Goal: Find specific page/section: Find specific page/section

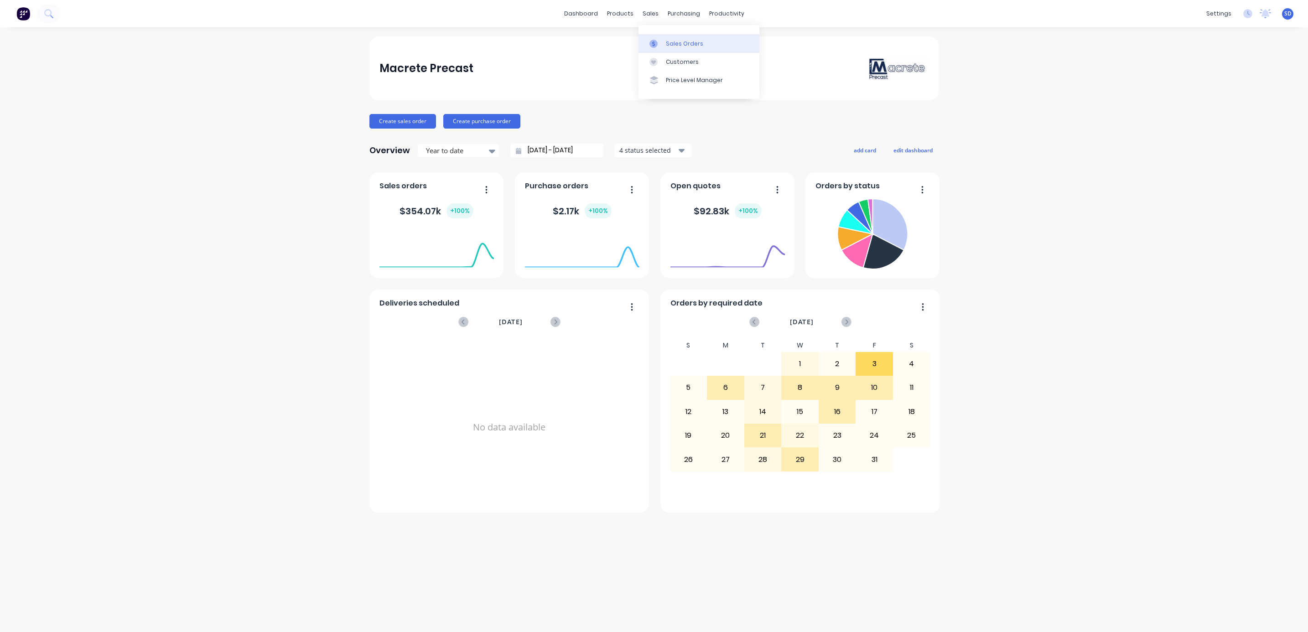
click at [662, 42] on div at bounding box center [656, 44] width 14 height 8
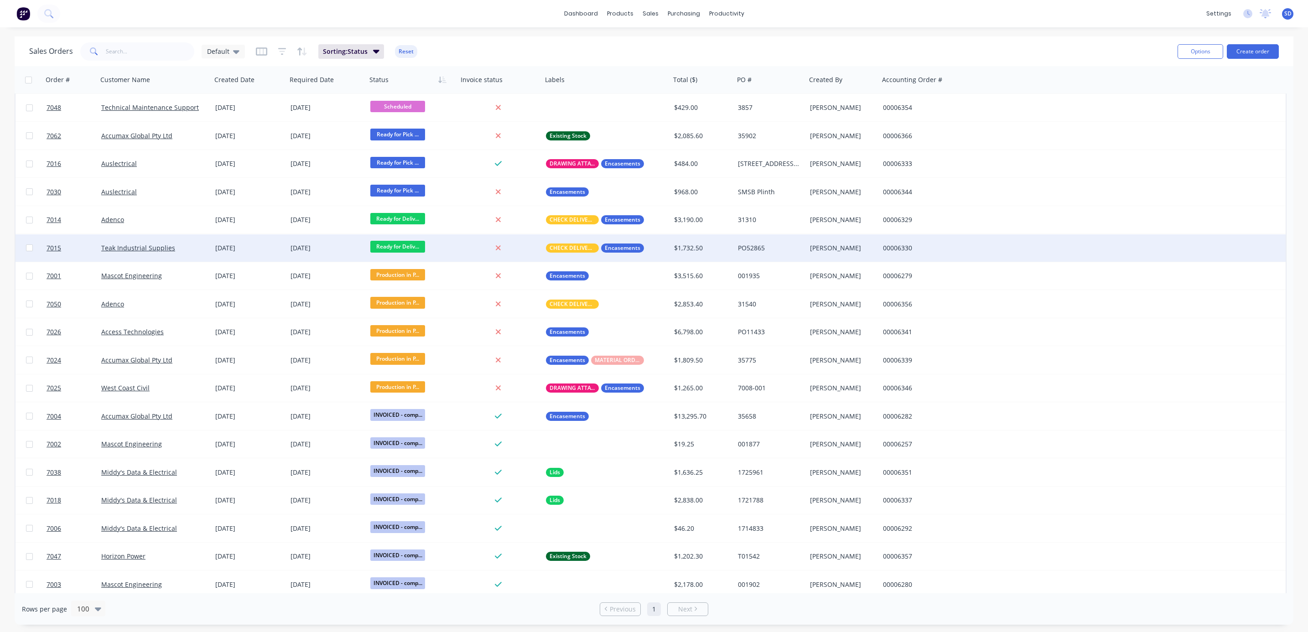
scroll to position [547, 0]
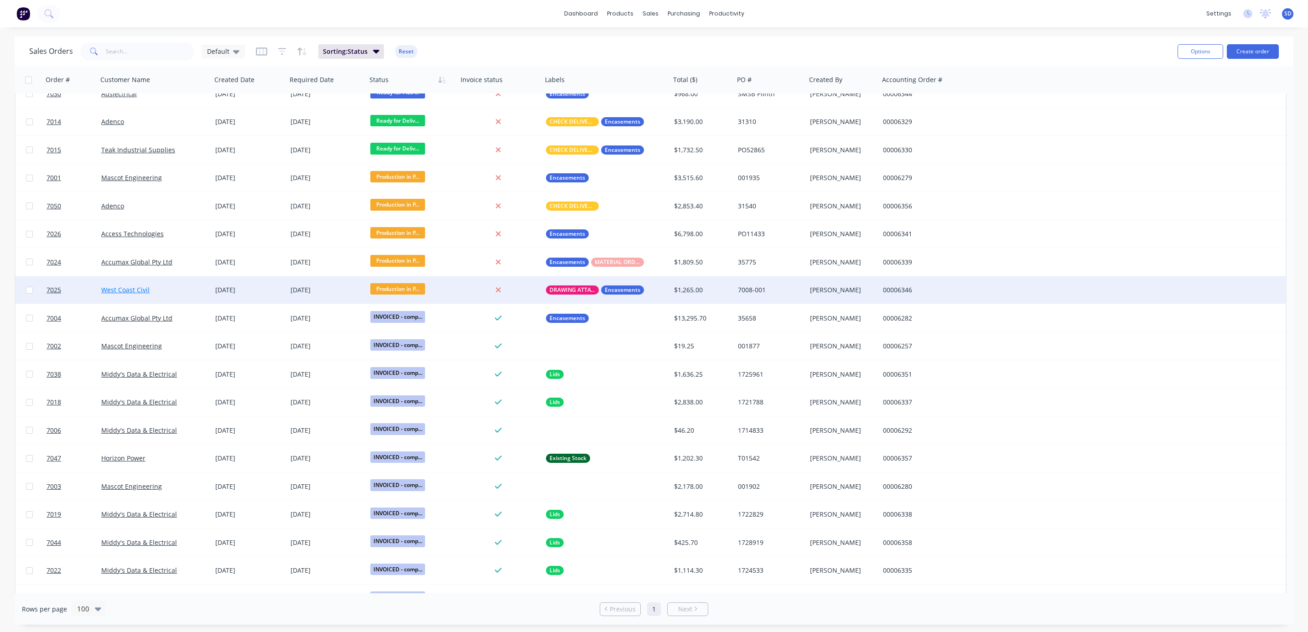
click at [133, 292] on link "West Coast Civil" at bounding box center [125, 289] width 48 height 9
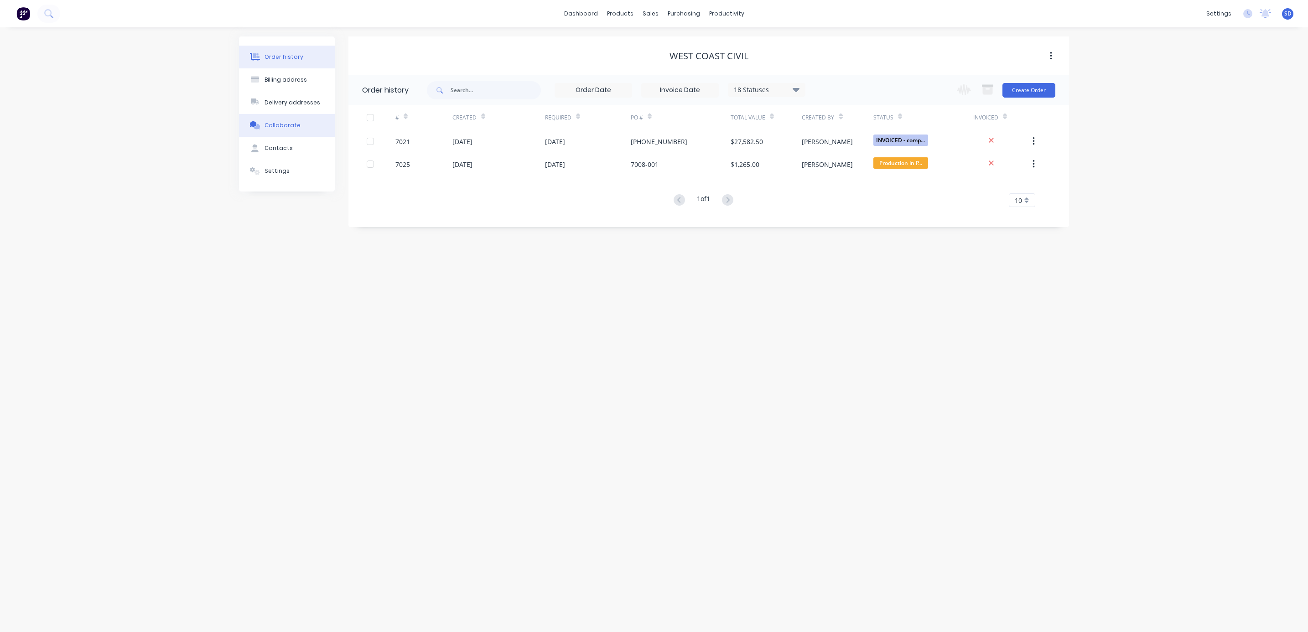
click at [296, 118] on button "Collaborate" at bounding box center [287, 125] width 96 height 23
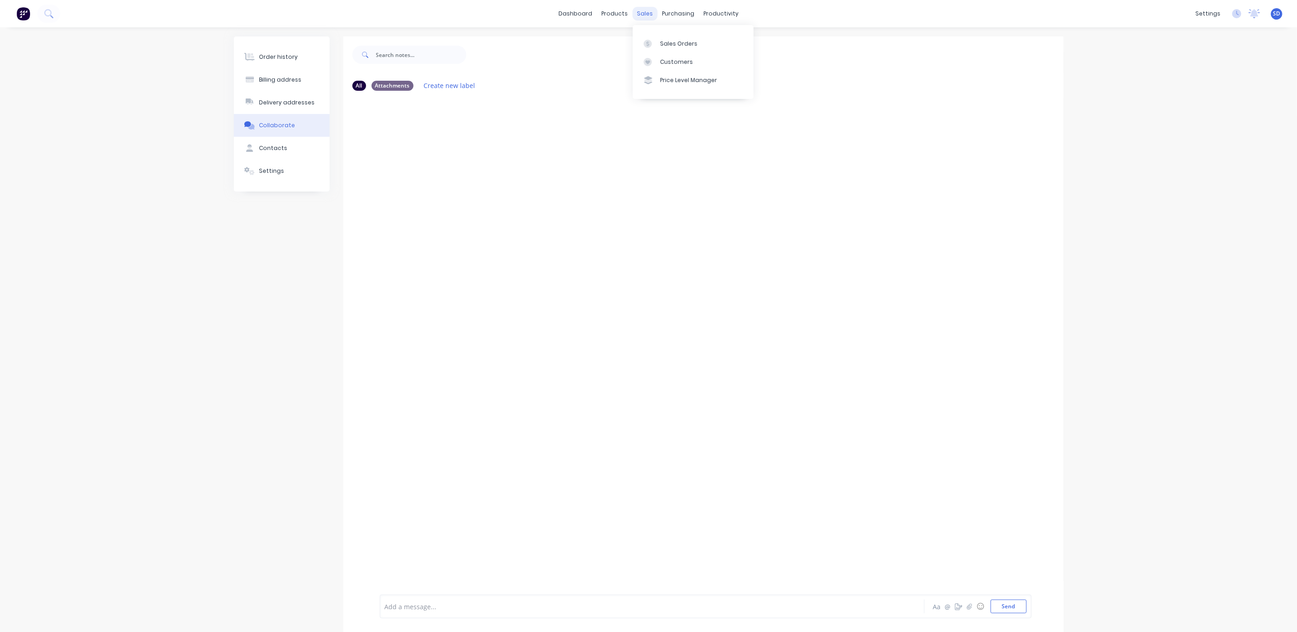
drag, startPoint x: 644, startPoint y: 10, endPoint x: 651, endPoint y: 14, distance: 8.8
click at [644, 11] on div "sales" at bounding box center [645, 14] width 25 height 14
click at [665, 42] on div "Sales Orders" at bounding box center [678, 44] width 37 height 8
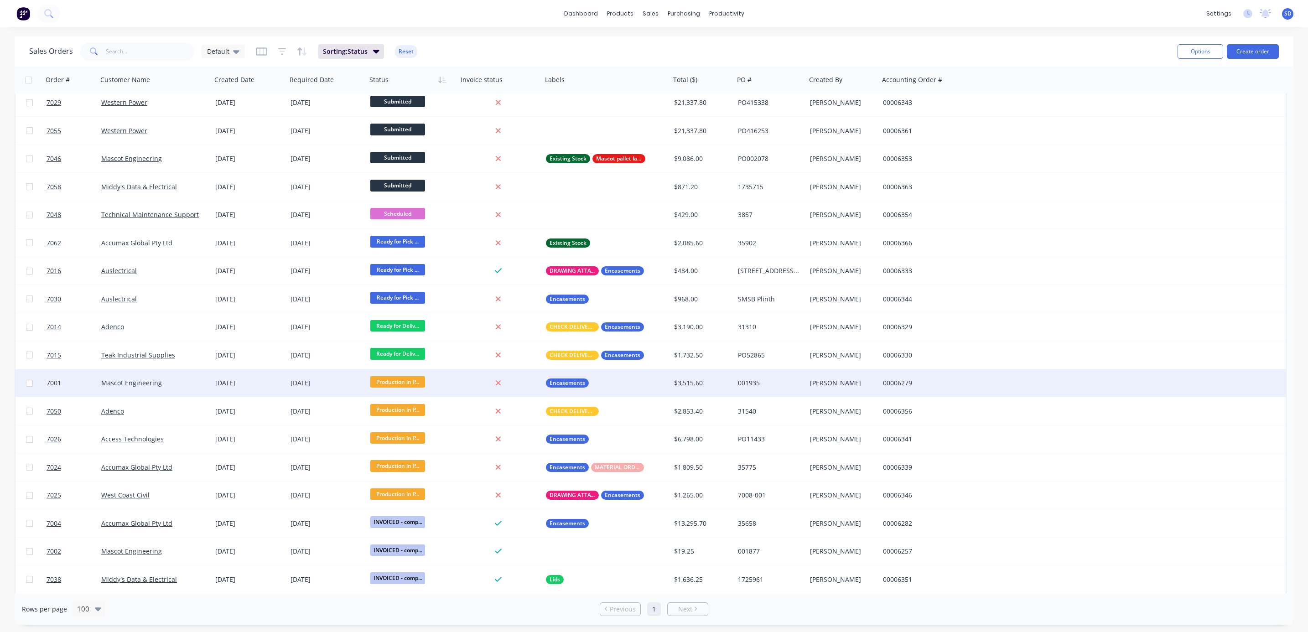
scroll to position [410, 0]
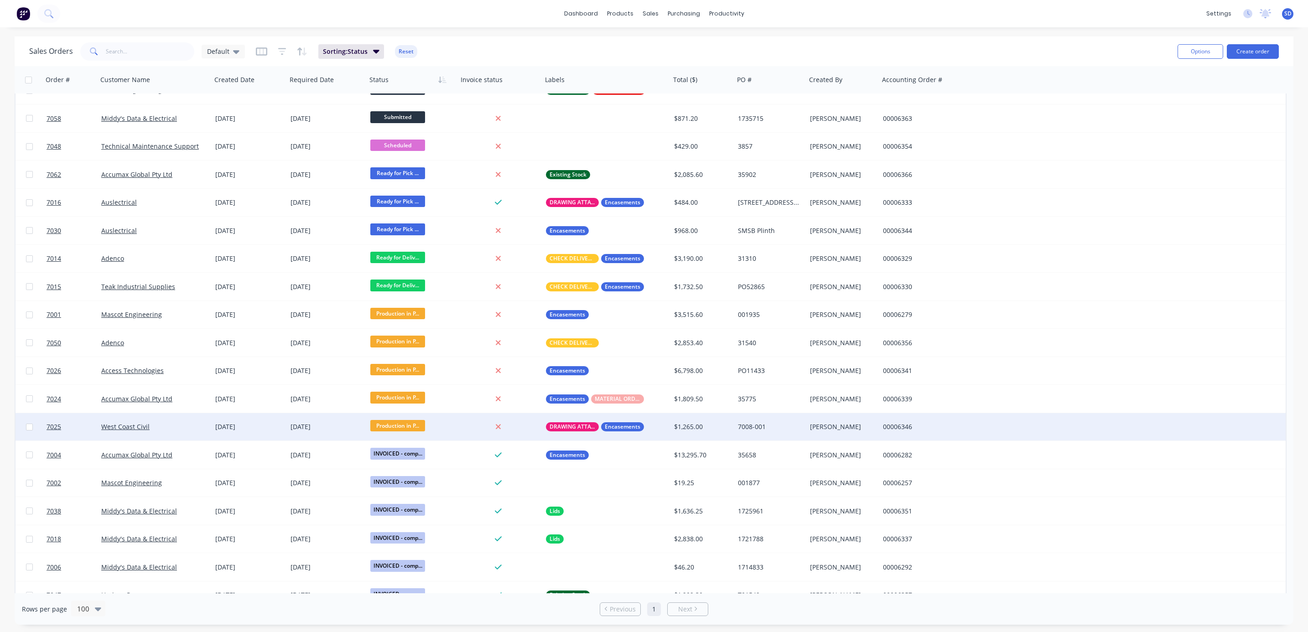
click at [162, 426] on div "West Coast Civil" at bounding box center [151, 426] width 101 height 9
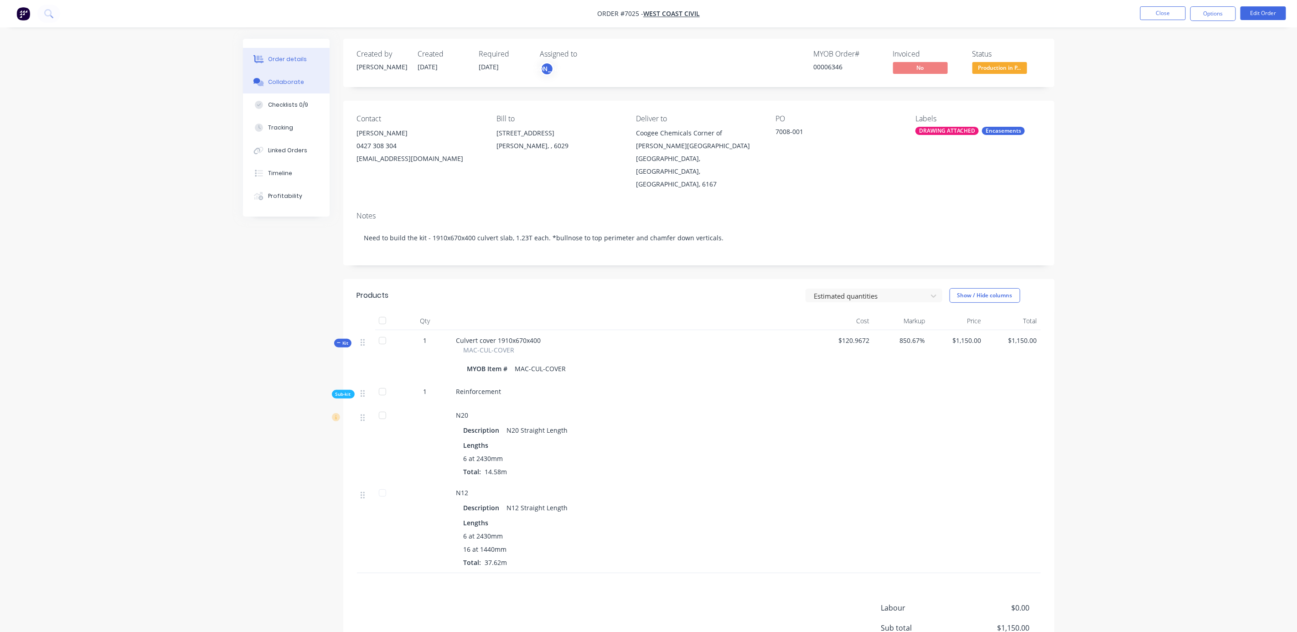
click at [283, 81] on div "Collaborate" at bounding box center [286, 82] width 36 height 8
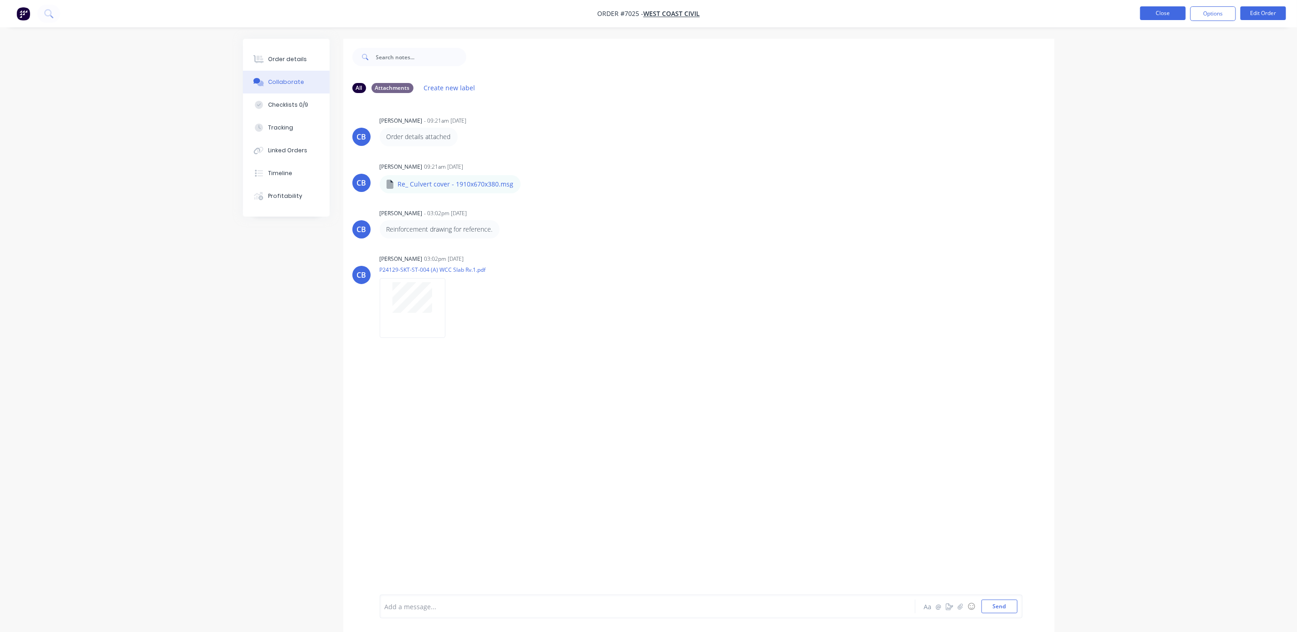
click at [1180, 11] on button "Close" at bounding box center [1164, 13] width 46 height 14
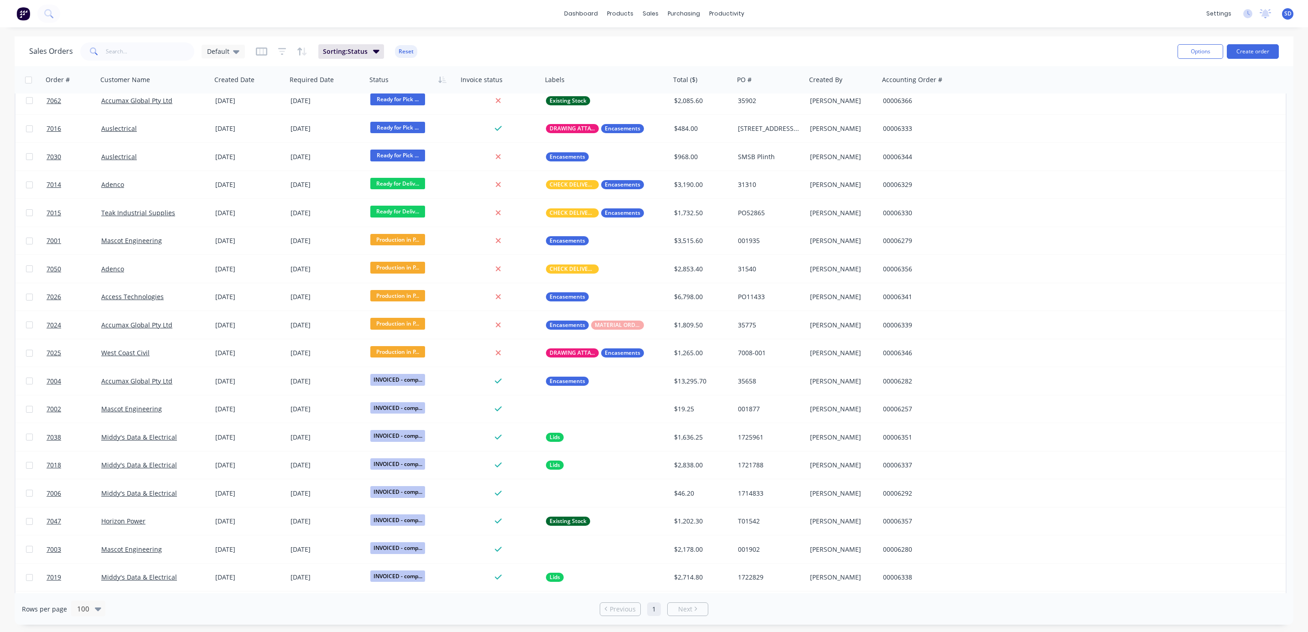
scroll to position [483, 0]
